Goal: Information Seeking & Learning: Check status

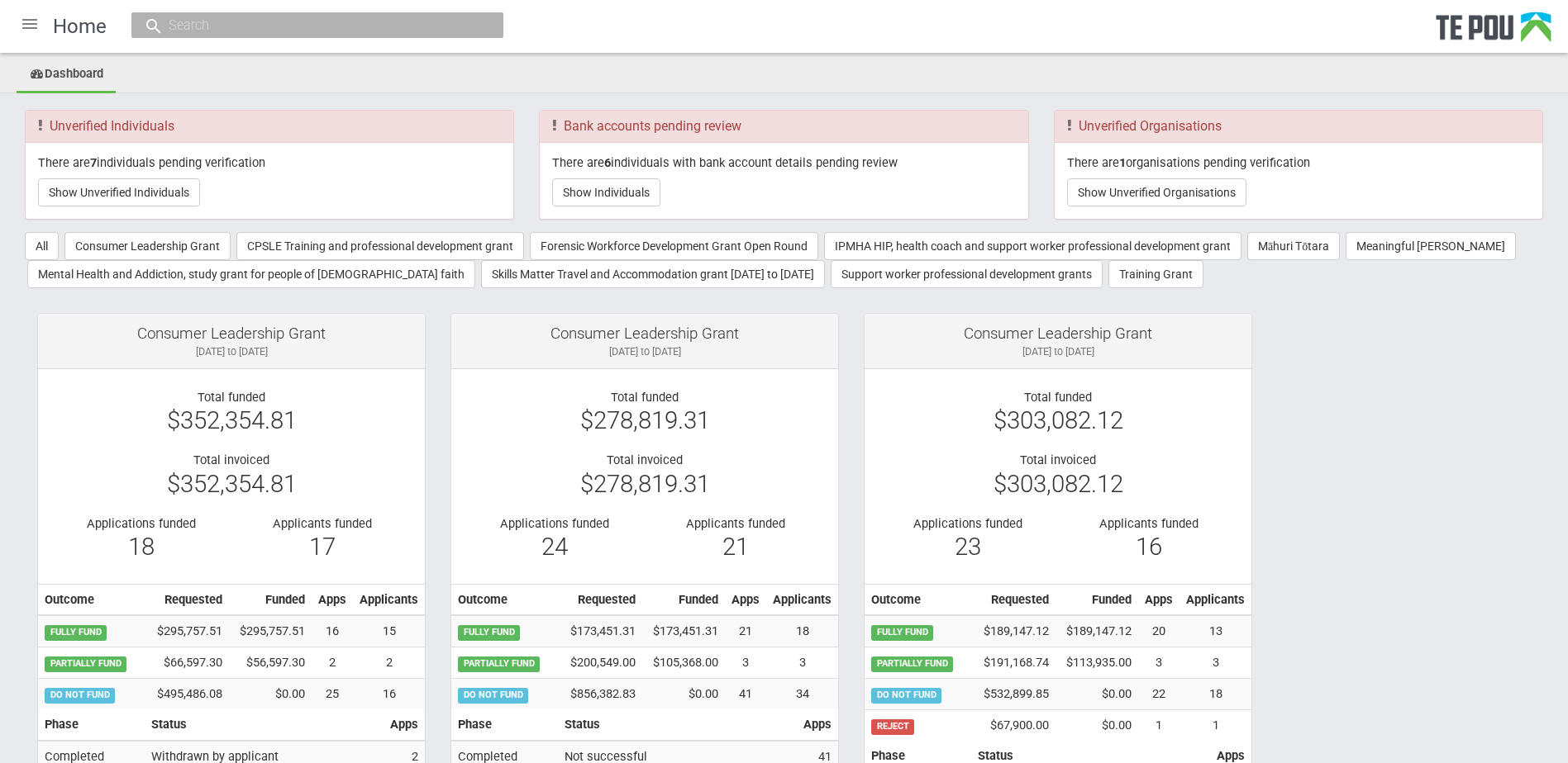
click at [418, 29] on input "text" at bounding box center [309, 25] width 291 height 17
paste input "12422"
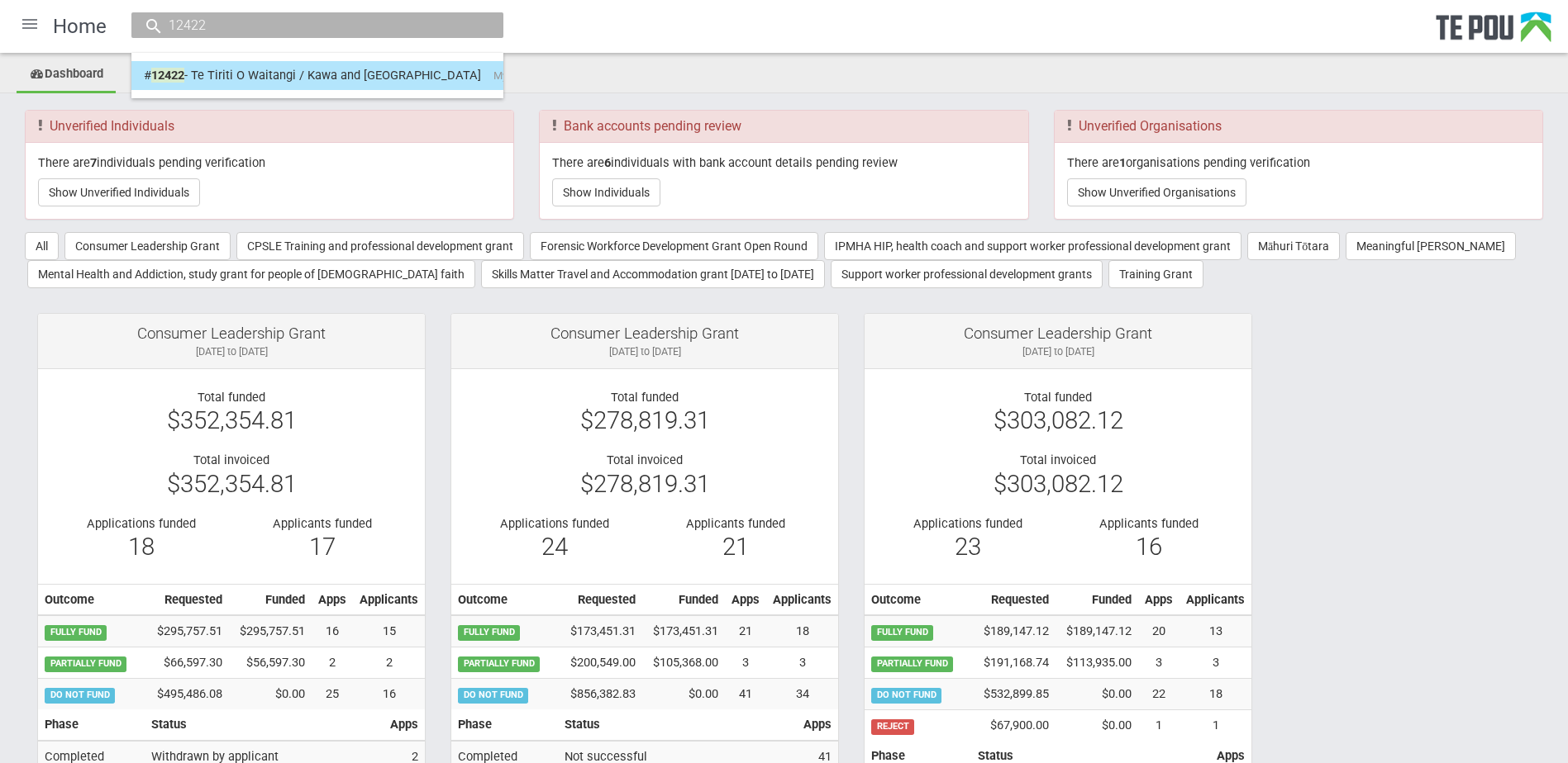
type input "12422"
click at [340, 70] on link "# 12422 - Te Tiriti O Waitangi / Kawa and tikanga My Life My Voice" at bounding box center [317, 76] width 347 height 26
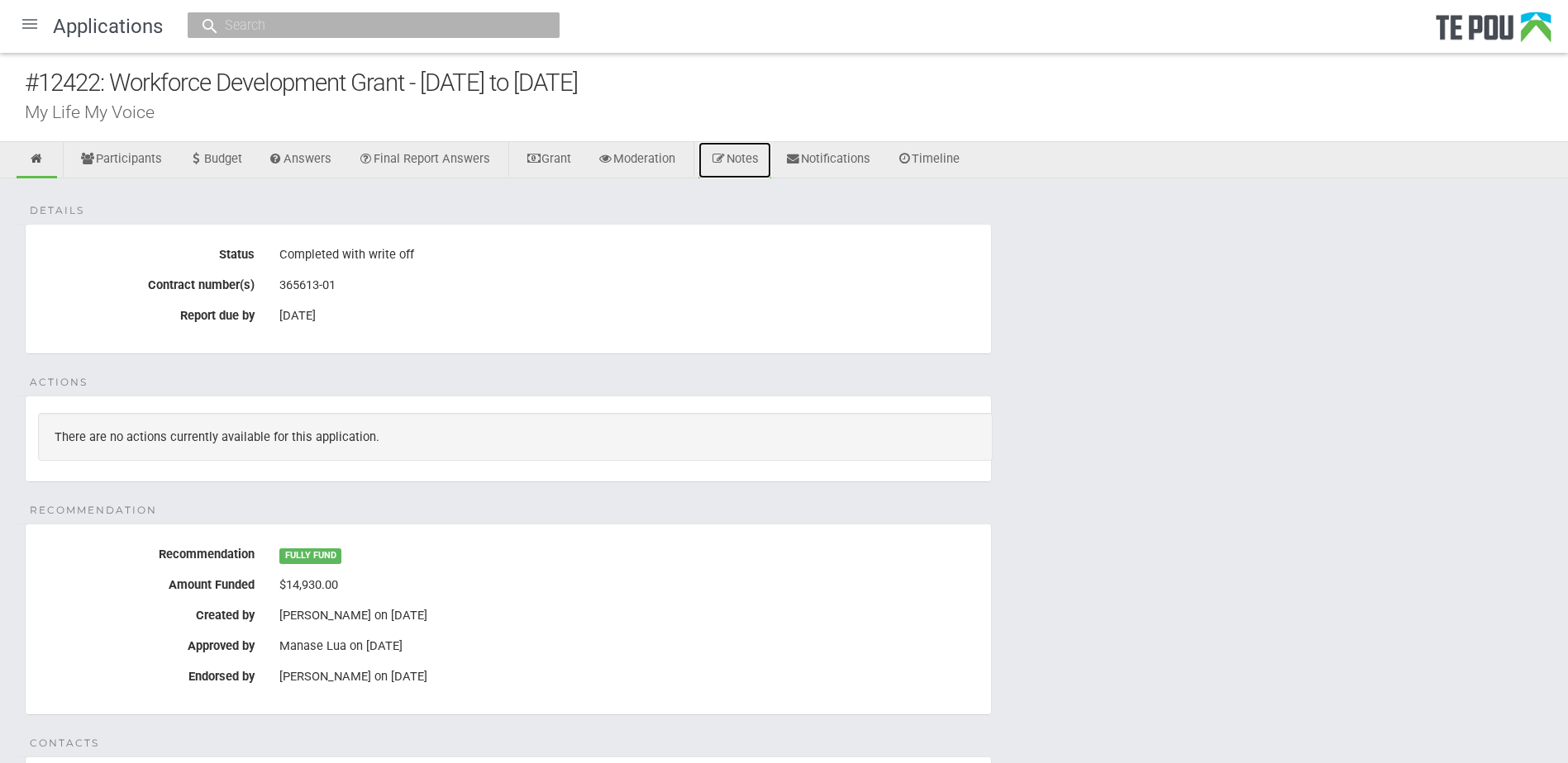
click at [756, 159] on link "Notes" at bounding box center [735, 160] width 73 height 37
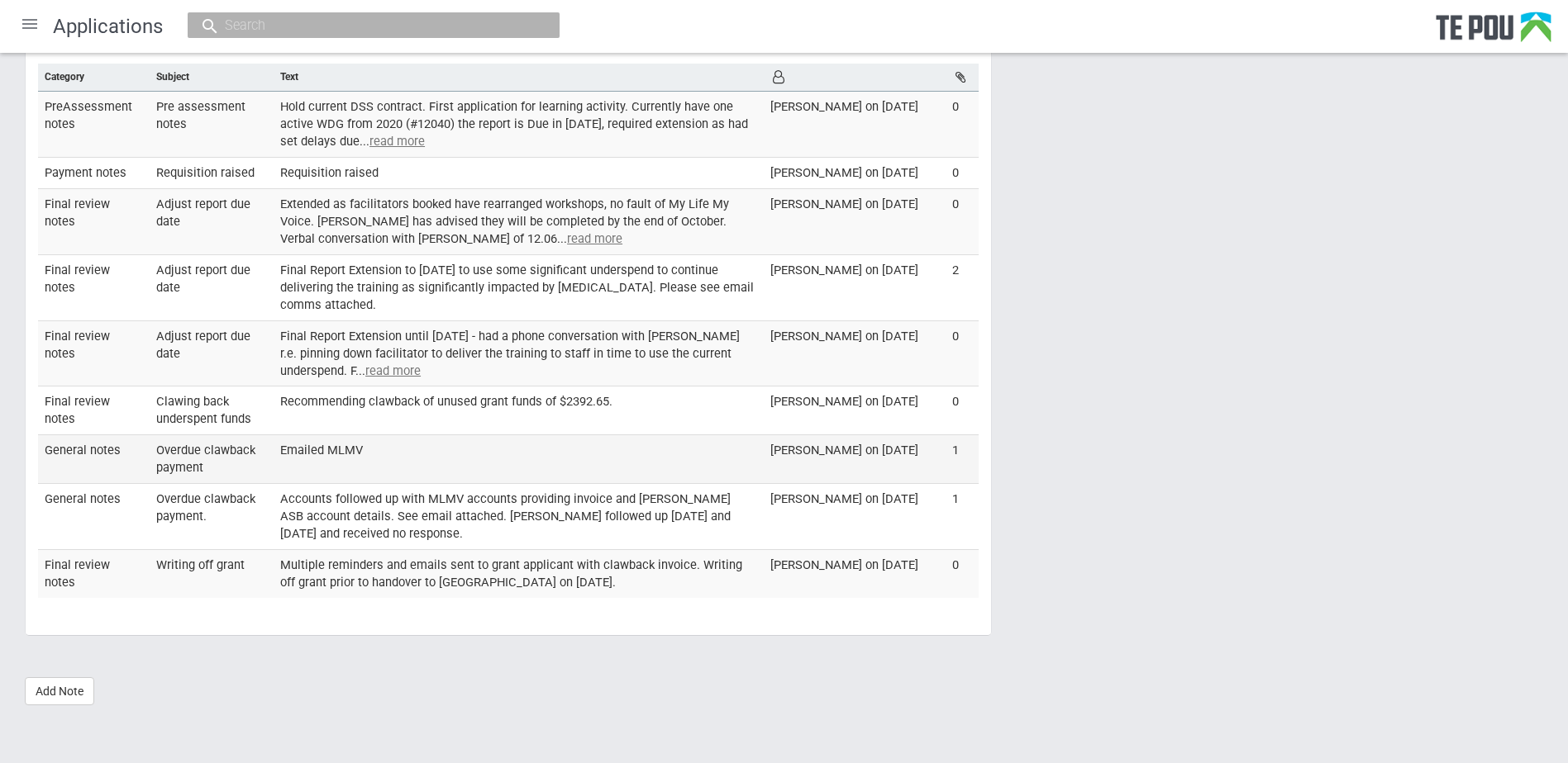
scroll to position [95, 0]
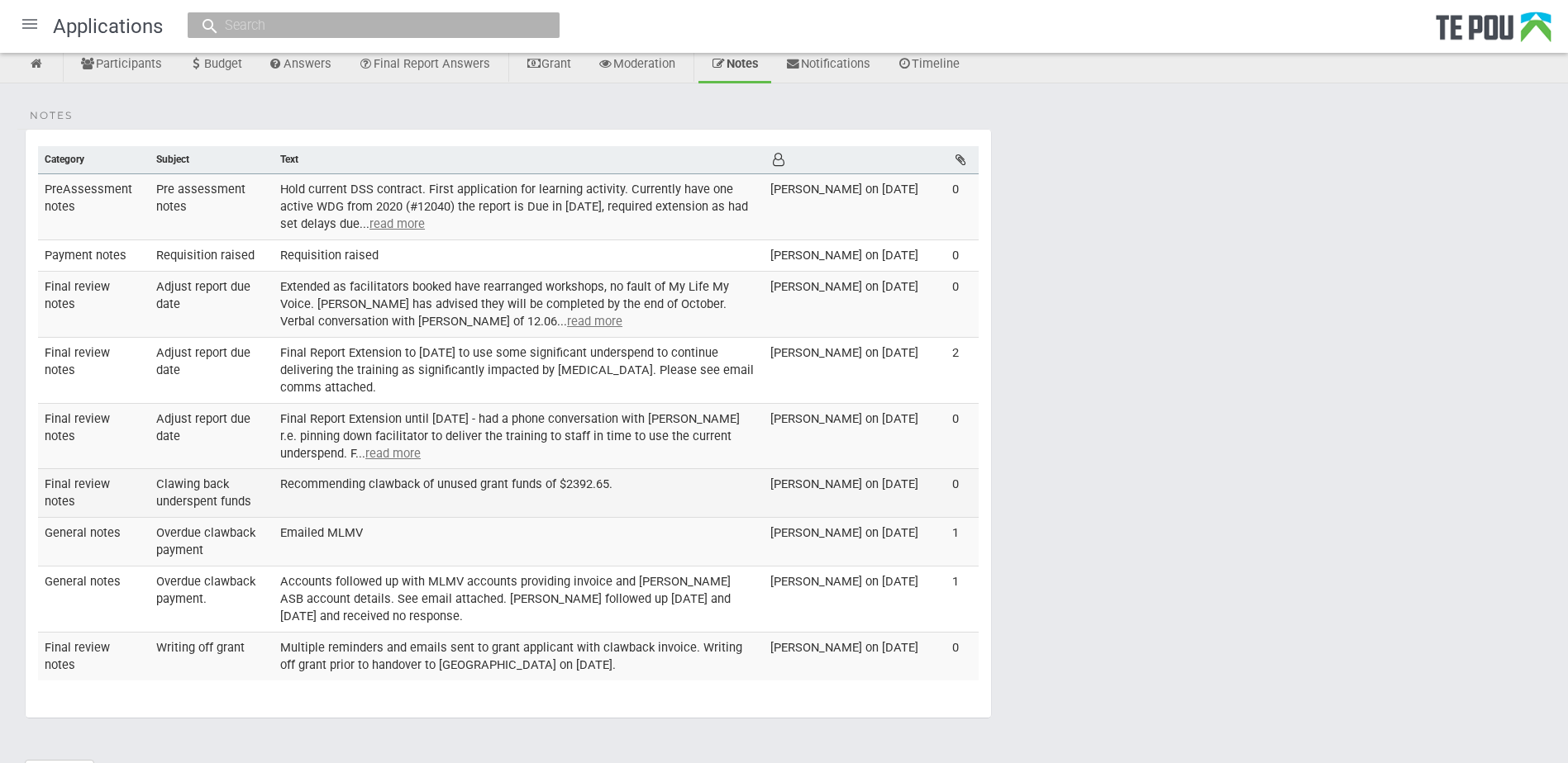
click at [469, 494] on td "Recommending clawback of unused grant funds of $2392.65." at bounding box center [518, 493] width 490 height 48
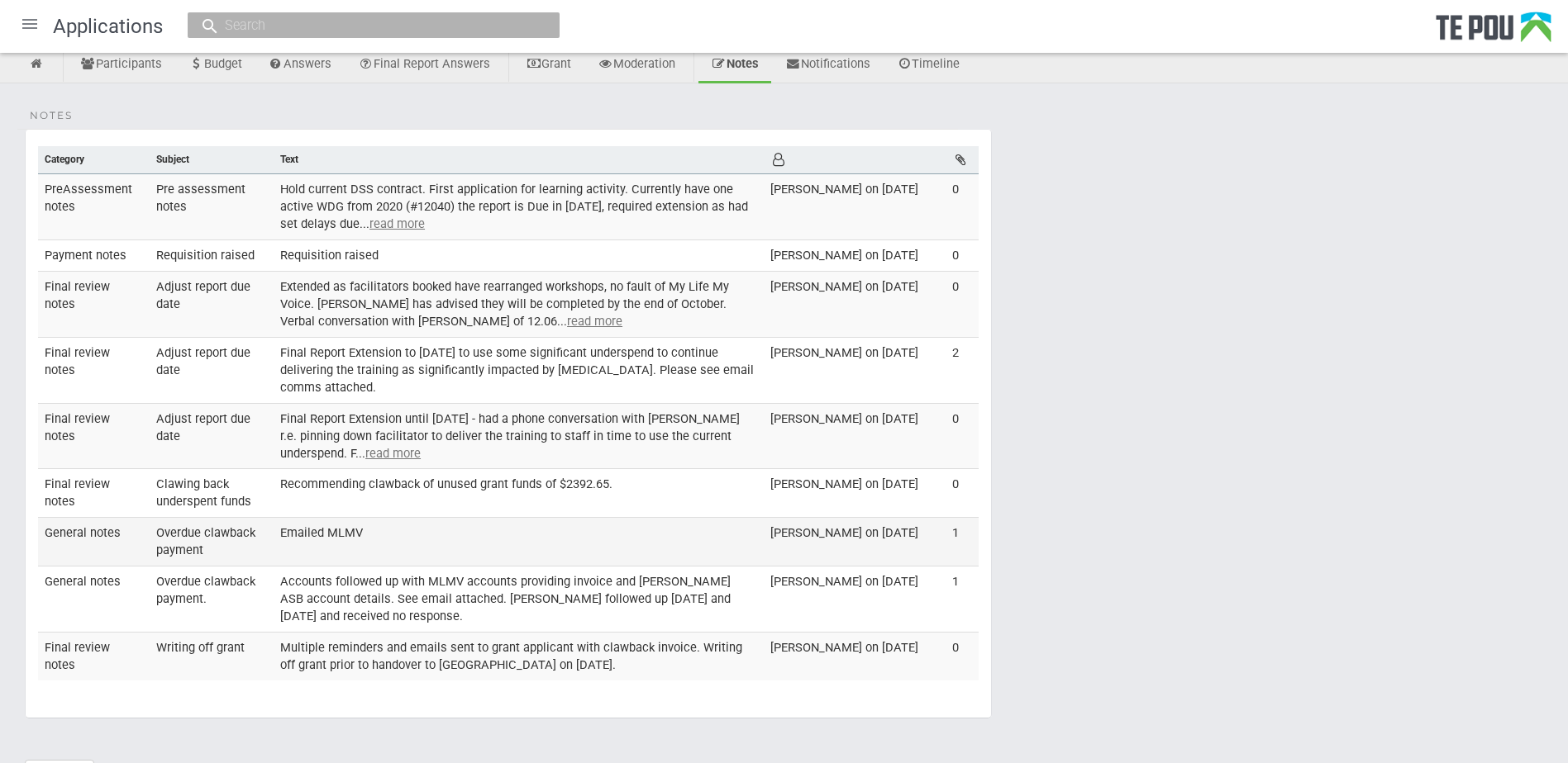
click at [336, 538] on td "Emailed MLMV" at bounding box center [518, 542] width 490 height 48
